Goal: Communication & Community: Answer question/provide support

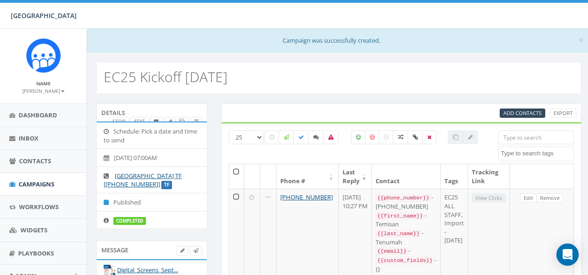
select select
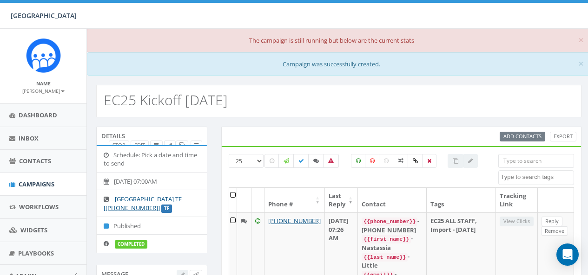
select select
click at [316, 159] on icon at bounding box center [316, 161] width 6 height 6
checkbox input "true"
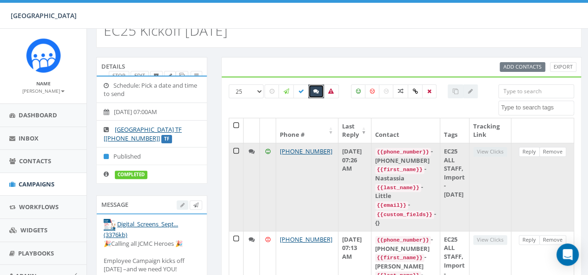
scroll to position [93, 0]
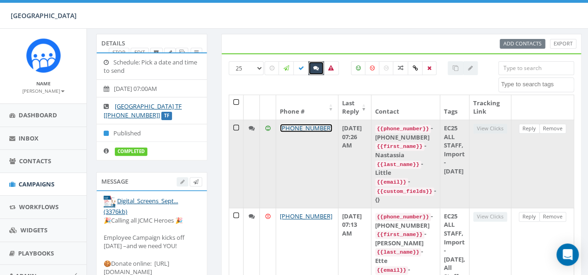
click at [285, 128] on link "[PHONE_NUMBER]" at bounding box center [306, 128] width 52 height 8
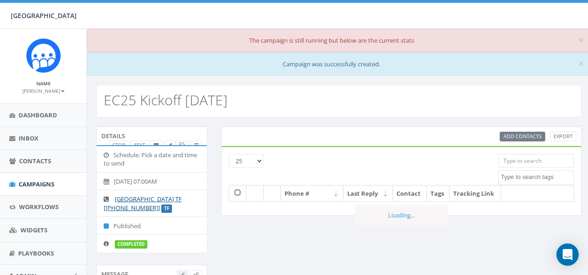
select select
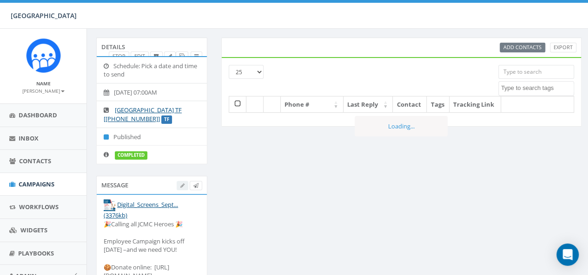
scroll to position [89, 0]
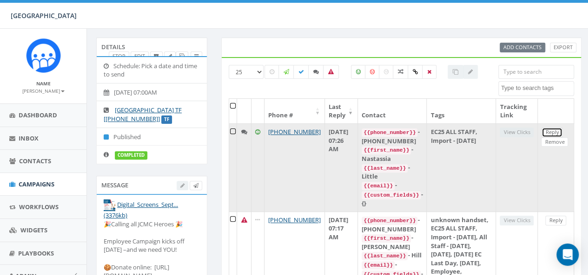
click at [541, 131] on link "Reply" at bounding box center [551, 133] width 21 height 10
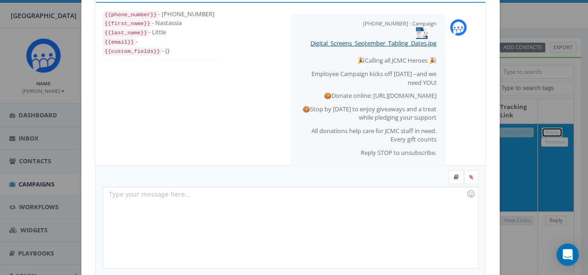
scroll to position [0, 0]
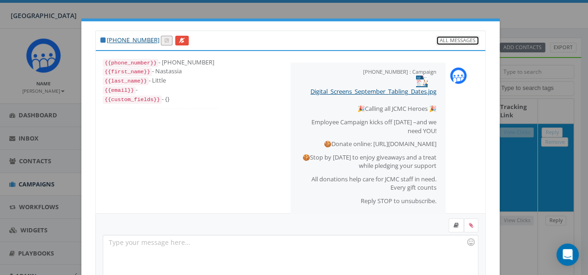
click at [452, 39] on link "All Messages" at bounding box center [457, 41] width 43 height 10
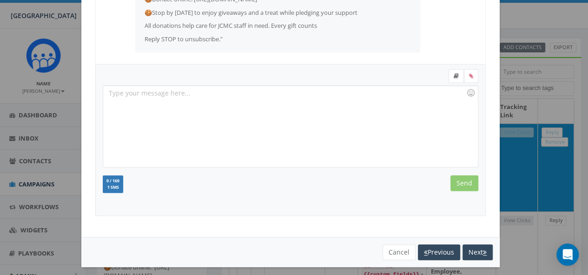
scroll to position [93, 0]
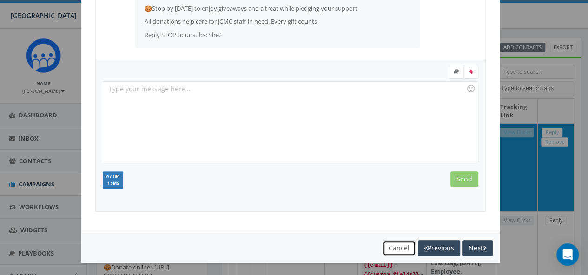
click at [393, 247] on button "Cancel" at bounding box center [398, 249] width 33 height 16
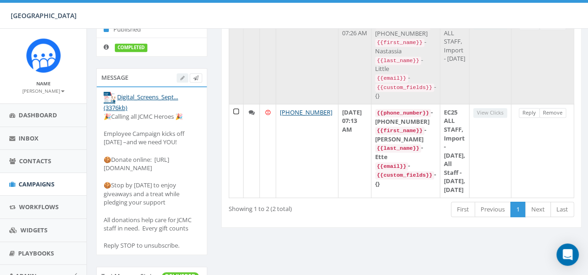
scroll to position [182, 0]
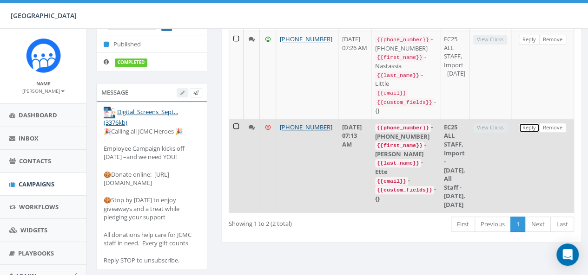
click at [532, 123] on link "Reply" at bounding box center [528, 128] width 21 height 10
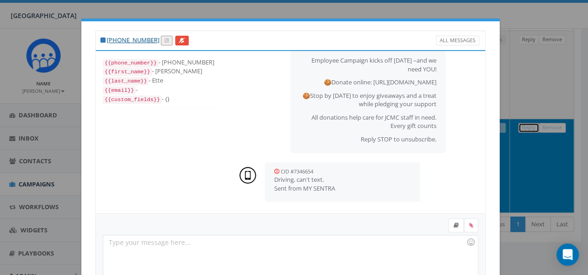
scroll to position [71, 0]
drag, startPoint x: 473, startPoint y: 156, endPoint x: 461, endPoint y: 171, distance: 19.5
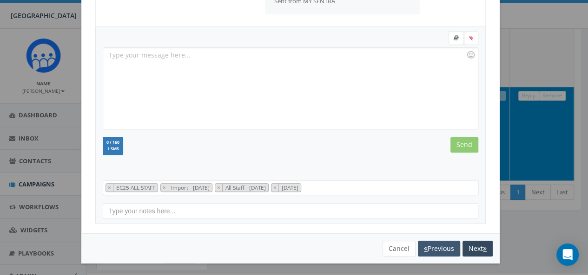
scroll to position [229, 0]
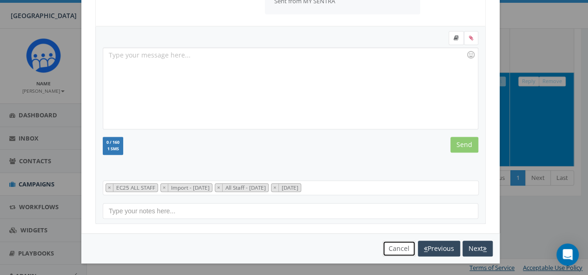
click at [398, 248] on button "Cancel" at bounding box center [398, 249] width 33 height 16
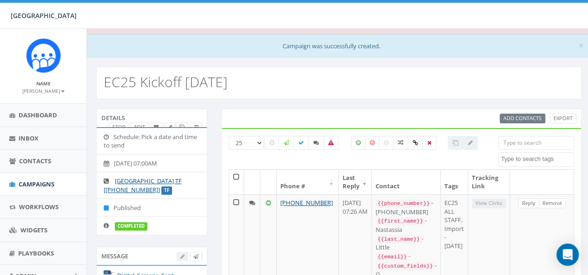
scroll to position [46, 0]
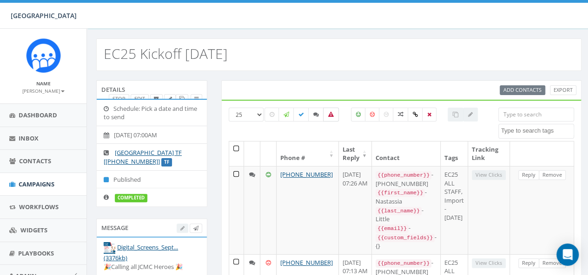
click at [334, 112] on label at bounding box center [331, 115] width 16 height 14
checkbox input "true"
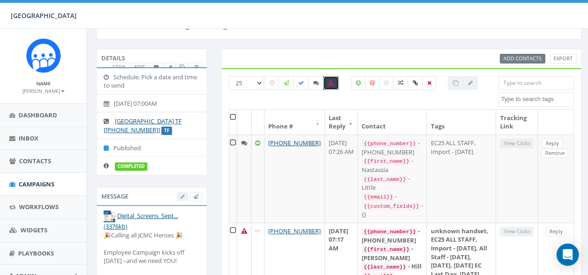
scroll to position [93, 0]
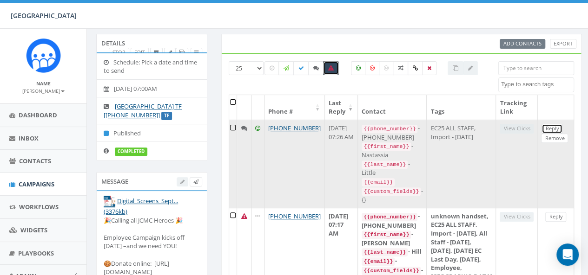
click at [541, 128] on link "Reply" at bounding box center [551, 129] width 21 height 10
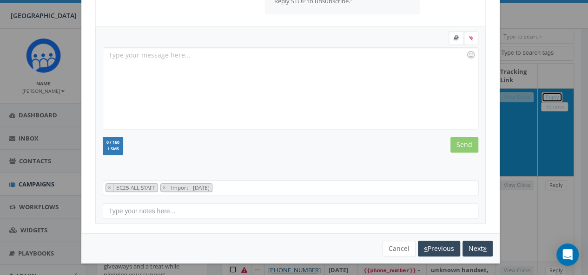
scroll to position [139, 0]
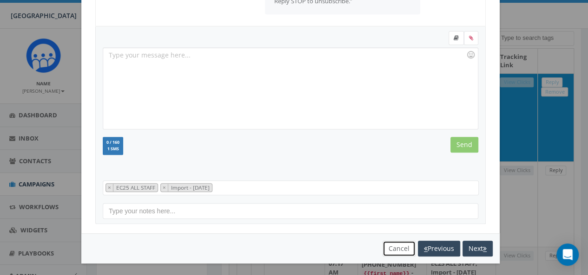
click at [387, 249] on button "Cancel" at bounding box center [398, 249] width 33 height 16
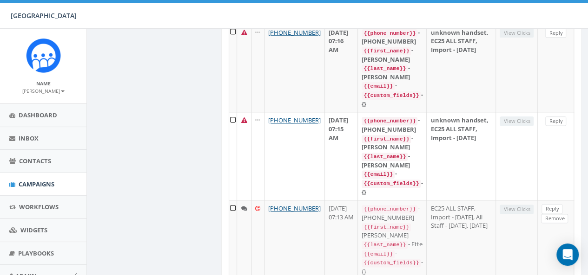
scroll to position [650, 0]
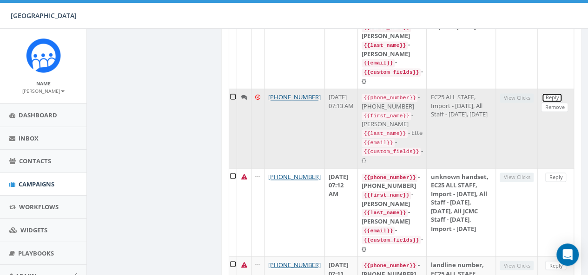
click at [541, 103] on link "Reply" at bounding box center [551, 98] width 21 height 10
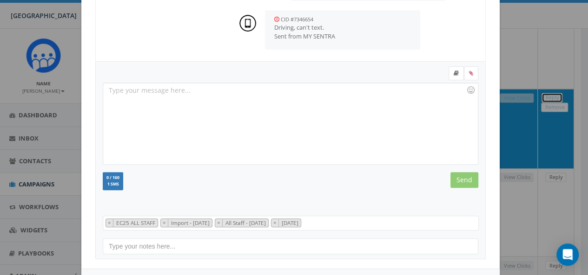
scroll to position [186, 0]
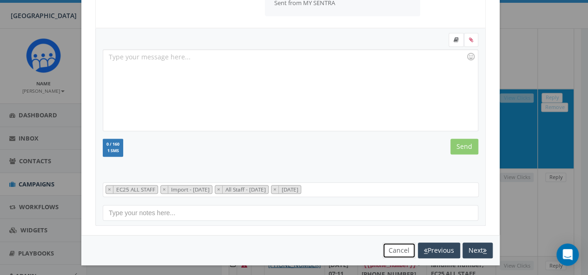
click at [397, 249] on button "Cancel" at bounding box center [398, 251] width 33 height 16
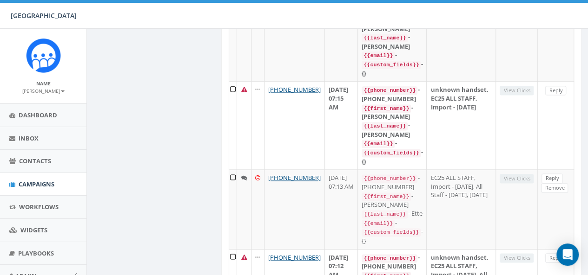
scroll to position [603, 0]
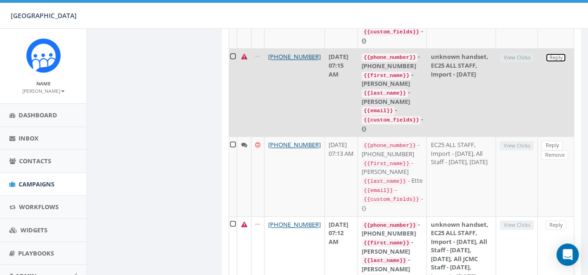
click at [547, 63] on link "Reply" at bounding box center [555, 58] width 21 height 10
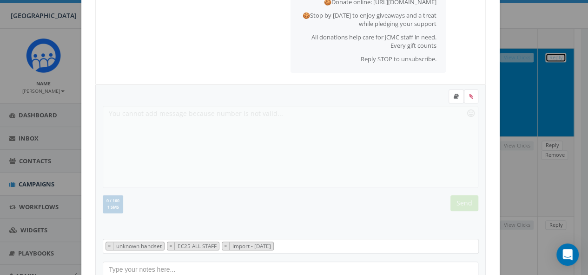
scroll to position [186, 0]
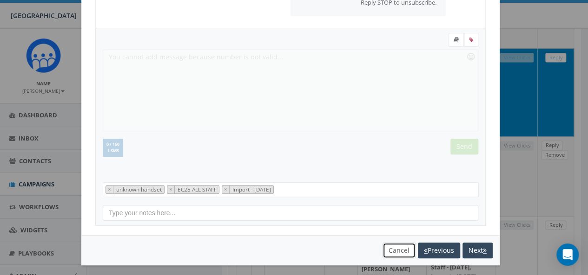
click at [390, 251] on button "Cancel" at bounding box center [398, 251] width 33 height 16
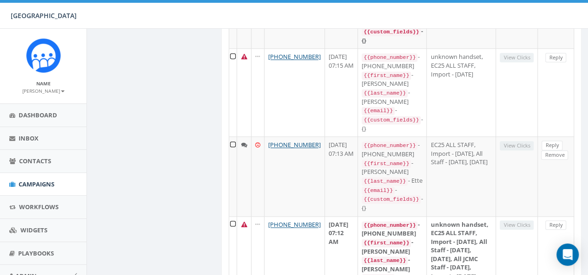
scroll to position [123, 0]
